Goal: Navigation & Orientation: Find specific page/section

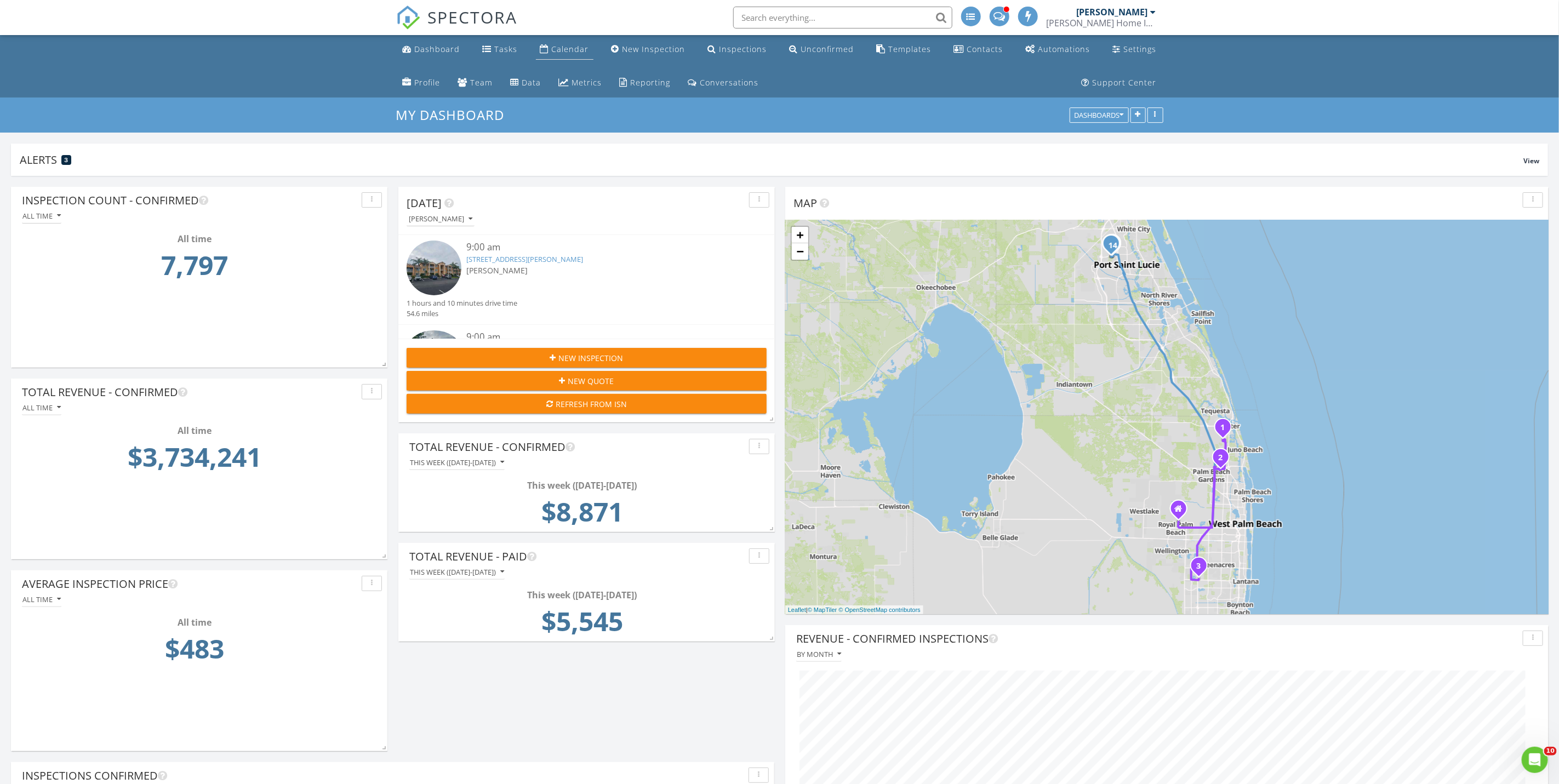
click at [561, 49] on div "Calendar" at bounding box center [570, 49] width 37 height 11
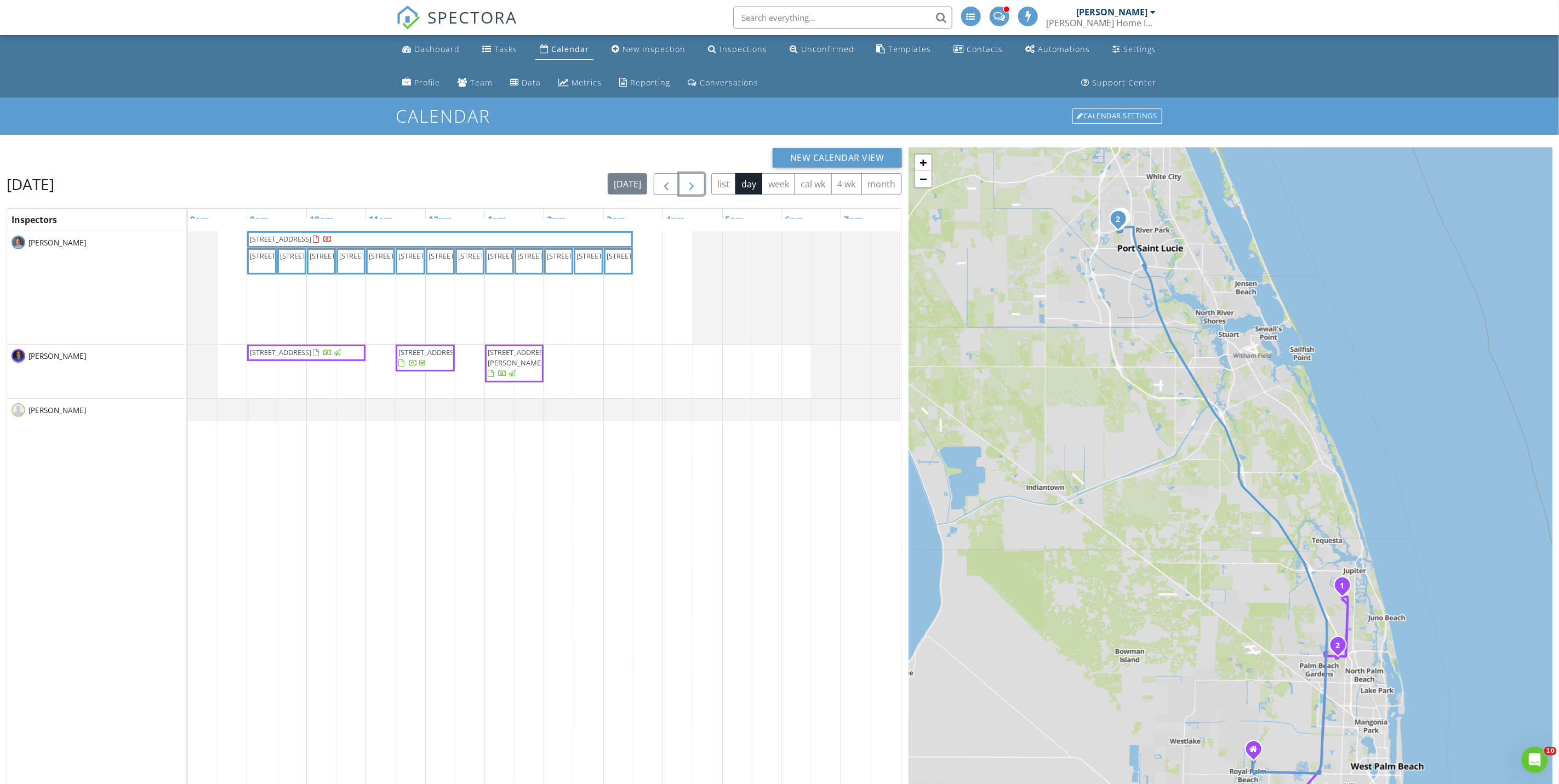
click at [687, 186] on span "button" at bounding box center [692, 185] width 13 height 13
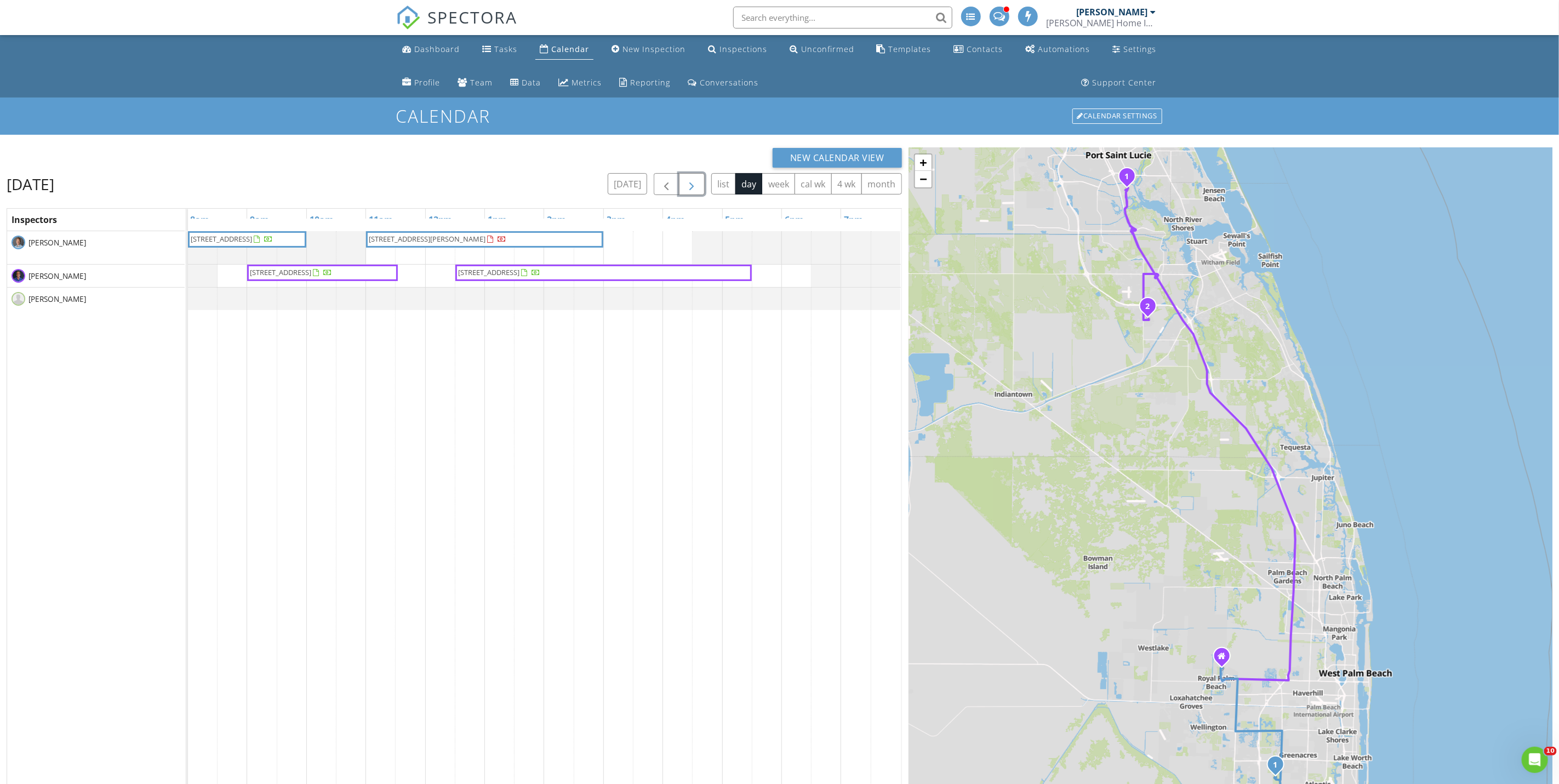
click at [690, 185] on span "button" at bounding box center [692, 185] width 13 height 13
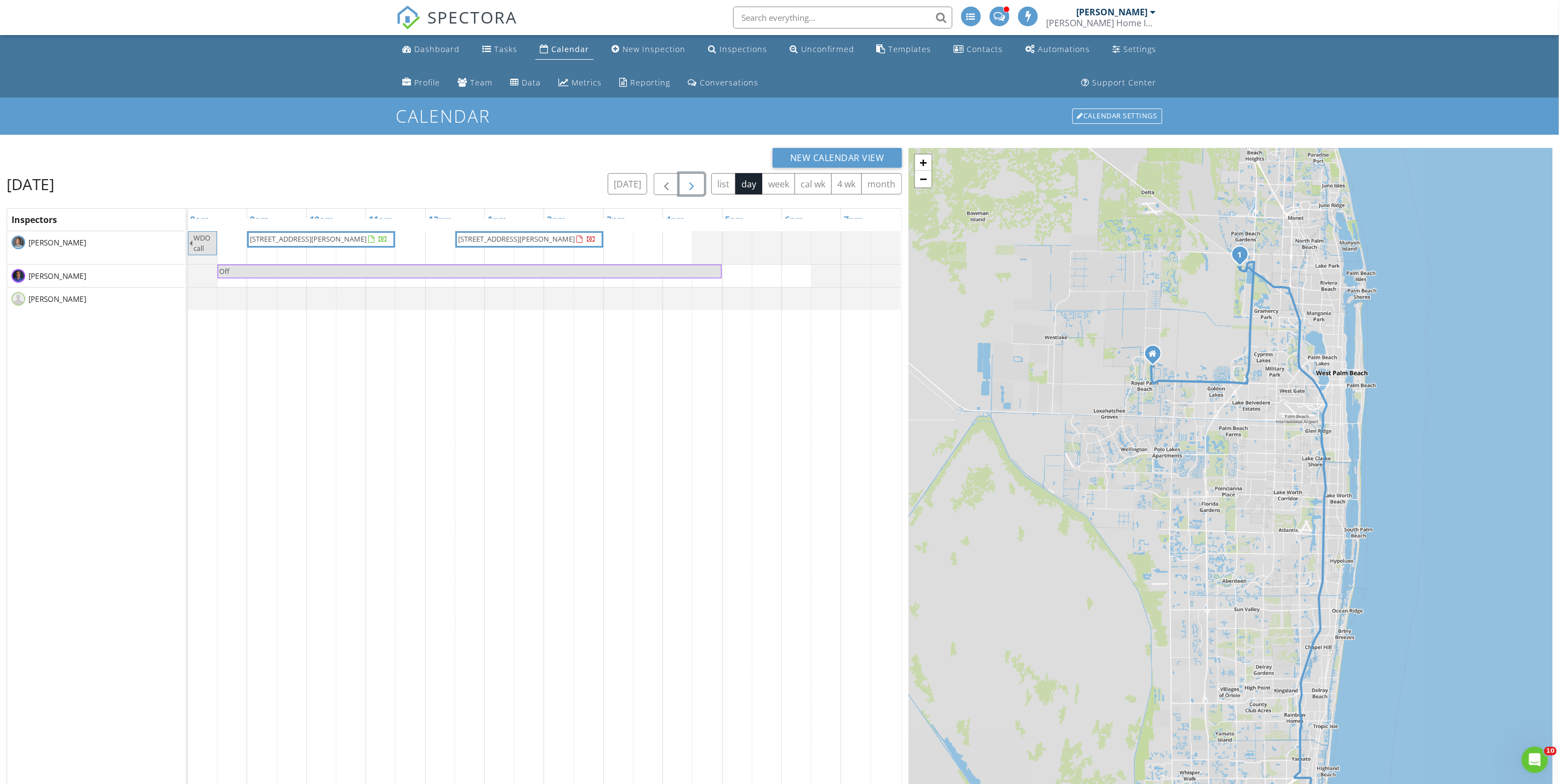
click at [690, 185] on span "button" at bounding box center [692, 185] width 13 height 13
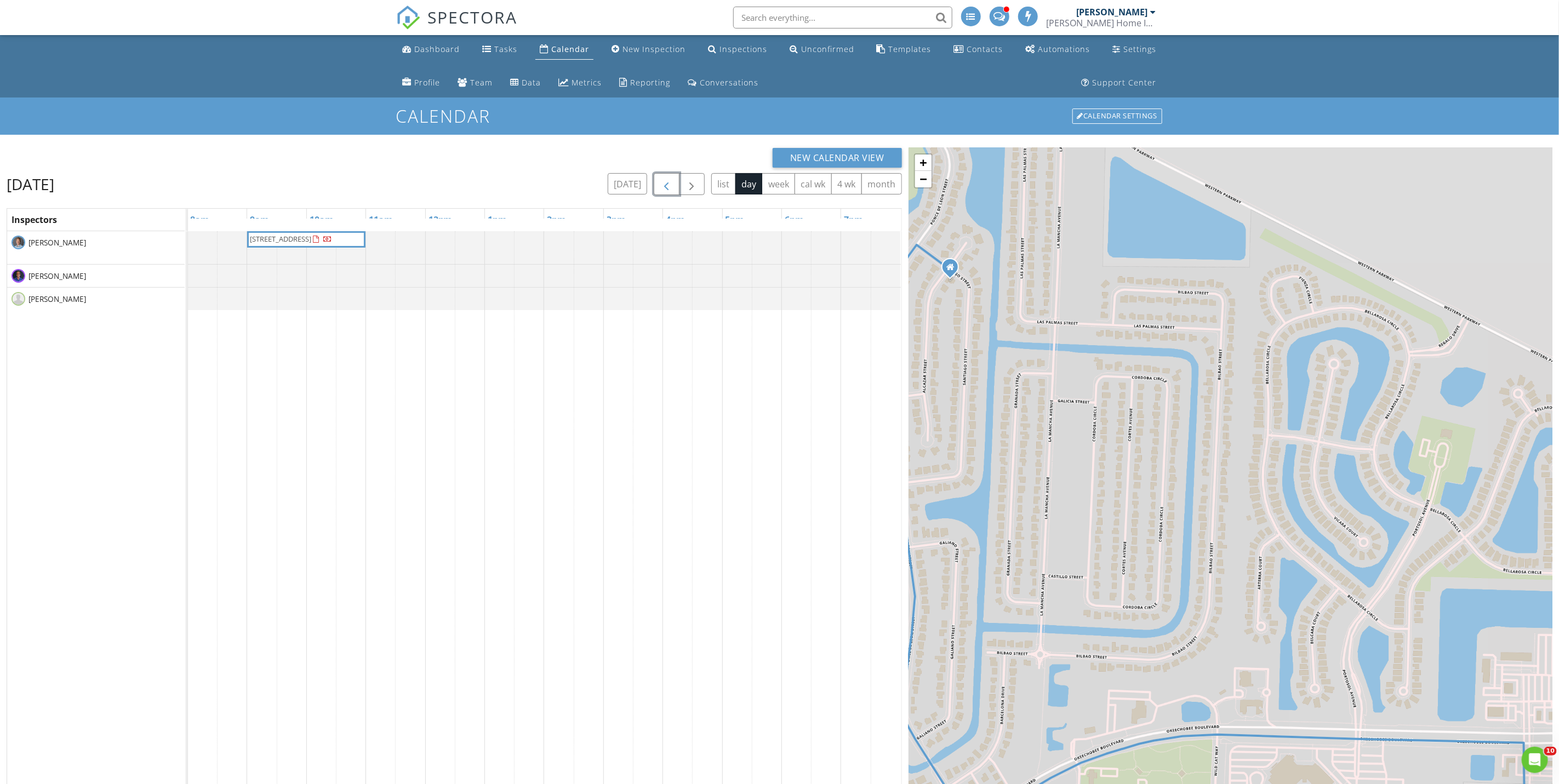
click at [661, 186] on span "button" at bounding box center [667, 185] width 13 height 13
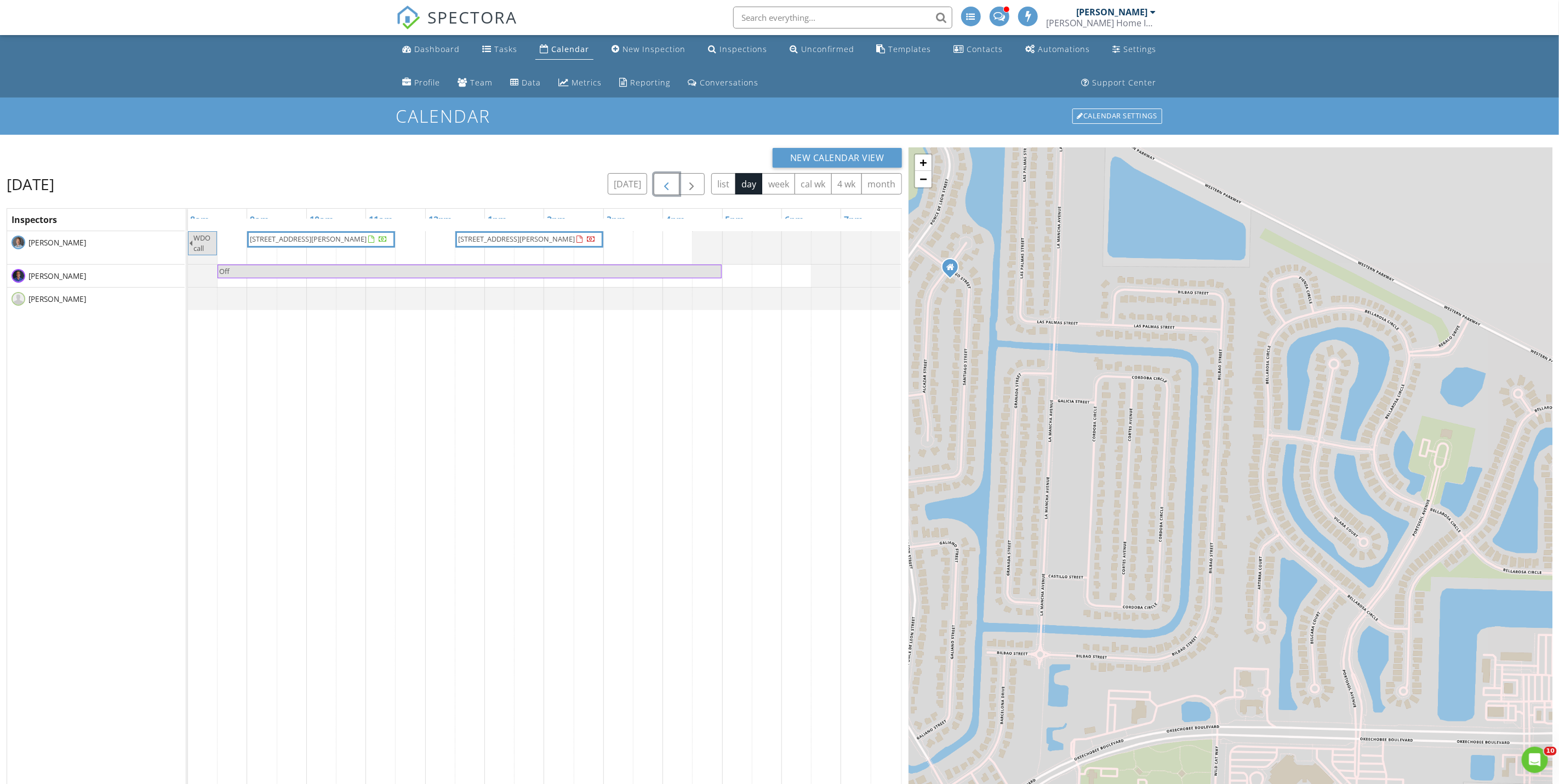
click at [661, 186] on span "button" at bounding box center [667, 185] width 13 height 13
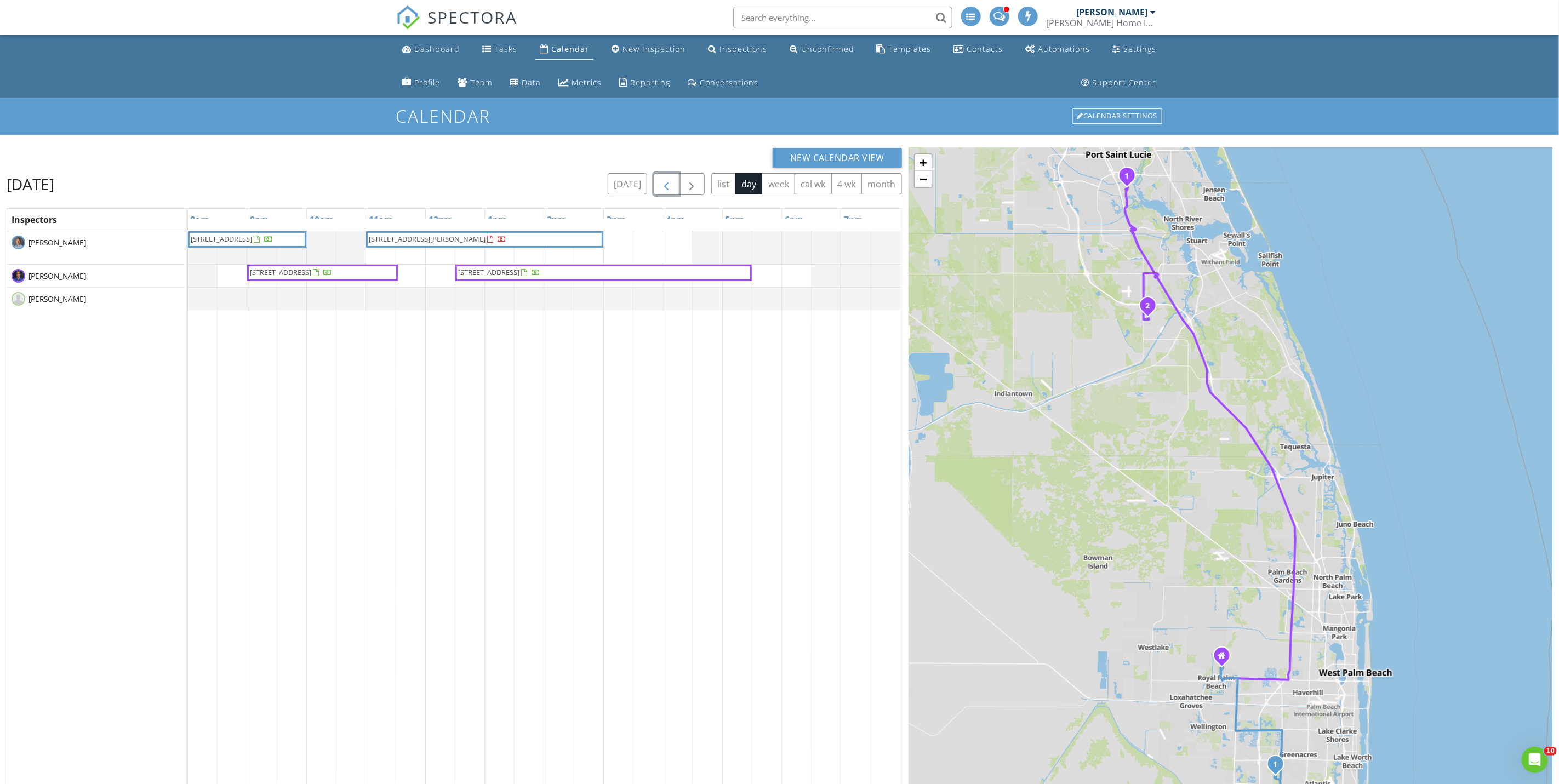
click at [661, 186] on span "button" at bounding box center [667, 185] width 13 height 13
